Goal: Transaction & Acquisition: Book appointment/travel/reservation

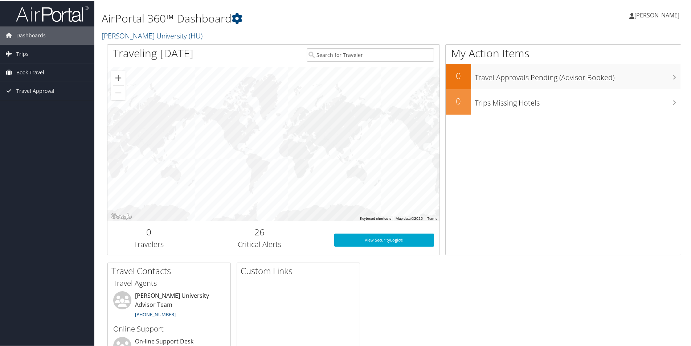
click at [49, 72] on link "Book Travel" at bounding box center [47, 72] width 94 height 18
click at [62, 107] on link "Book/Manage Online Trips" at bounding box center [47, 108] width 94 height 11
click at [37, 74] on span "Book Travel" at bounding box center [30, 72] width 28 height 18
click at [38, 106] on link "Book/Manage Online Trips" at bounding box center [47, 108] width 94 height 11
